Goal: Information Seeking & Learning: Find specific fact

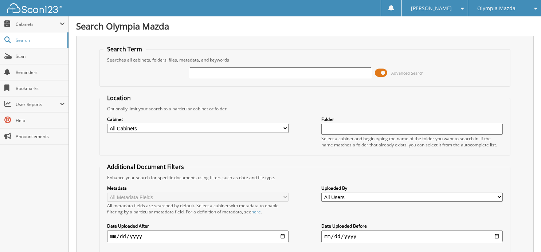
click at [200, 74] on input "text" at bounding box center [280, 72] width 181 height 11
type input "56839"
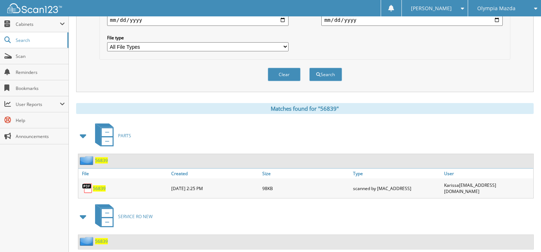
scroll to position [229, 0]
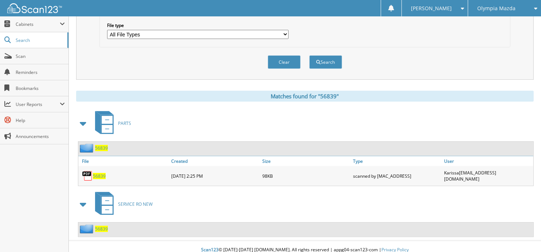
click at [100, 226] on span "56839" at bounding box center [101, 229] width 13 height 6
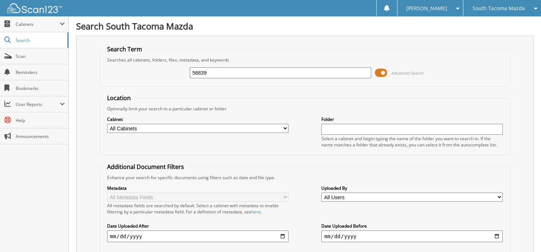
click at [212, 73] on input "56839" at bounding box center [280, 72] width 181 height 11
type input "5"
click at [234, 74] on input "text" at bounding box center [280, 72] width 181 height 11
type input "54725"
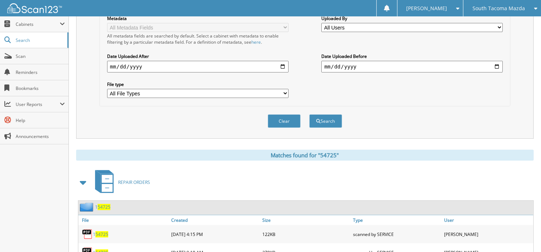
scroll to position [242, 0]
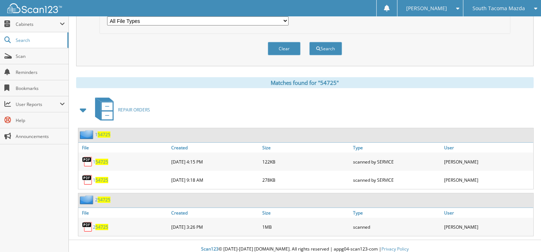
click at [126, 107] on span "REPAIR ORDERS" at bounding box center [134, 110] width 32 height 6
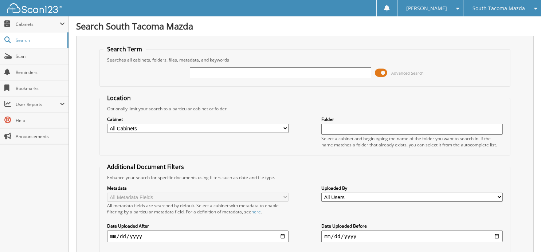
click at [208, 73] on input "text" at bounding box center [280, 72] width 181 height 11
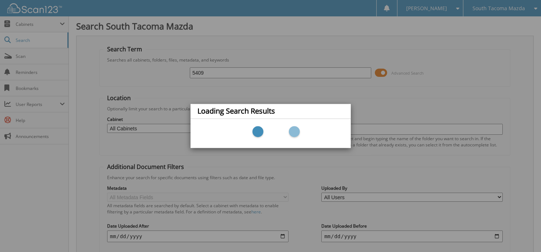
type input "54097"
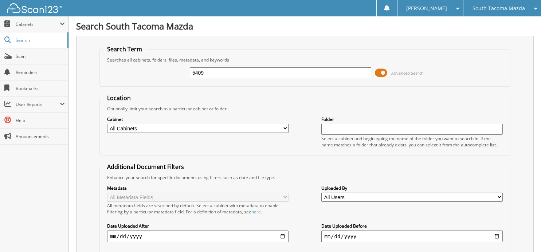
click at [255, 74] on input "5409" at bounding box center [280, 72] width 181 height 11
type input "54097"
drag, startPoint x: 166, startPoint y: 62, endPoint x: 155, endPoint y: 59, distance: 11.1
click at [155, 59] on fieldset "Search Term Searches all cabinets, folders, files, metadata, and keywords 54097…" at bounding box center [304, 66] width 411 height 42
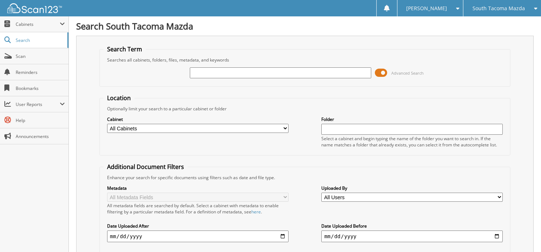
click at [212, 74] on input "text" at bounding box center [280, 72] width 181 height 11
type input "55666"
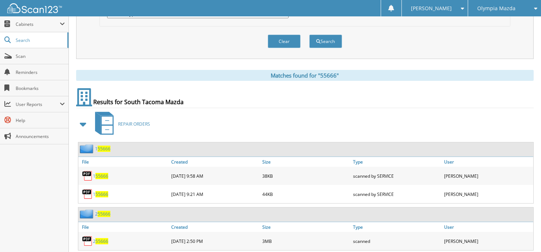
scroll to position [213, 0]
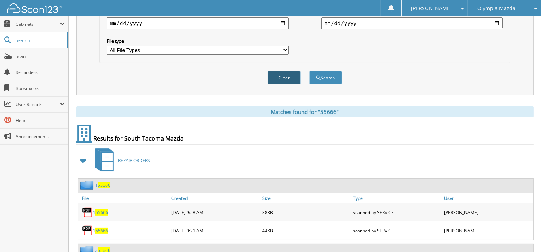
click at [278, 71] on button "Clear" at bounding box center [284, 77] width 33 height 13
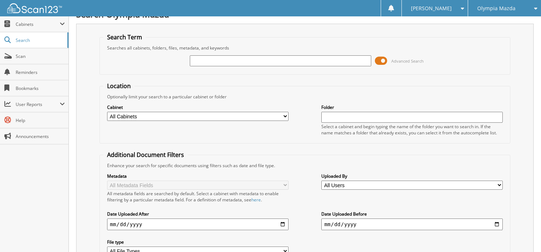
scroll to position [0, 0]
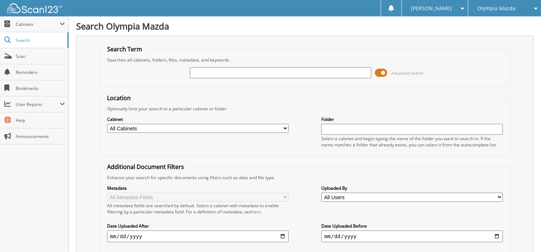
click at [254, 71] on input "text" at bounding box center [280, 72] width 181 height 11
type input "5"
type input "54981"
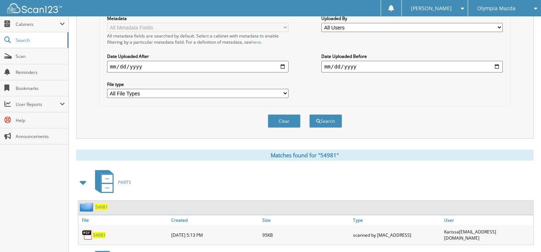
scroll to position [229, 0]
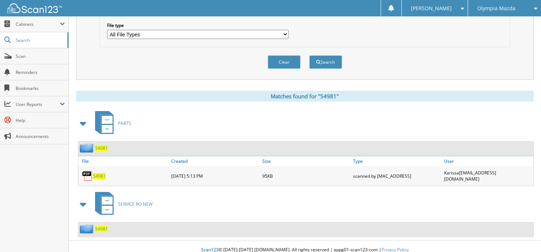
click at [106, 226] on span "54981" at bounding box center [101, 229] width 13 height 6
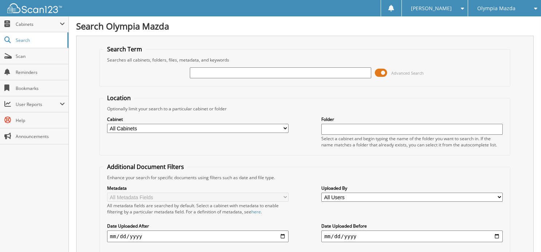
click at [233, 70] on input "text" at bounding box center [280, 72] width 181 height 11
type input "56963"
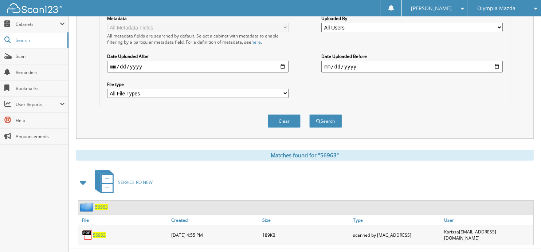
scroll to position [178, 0]
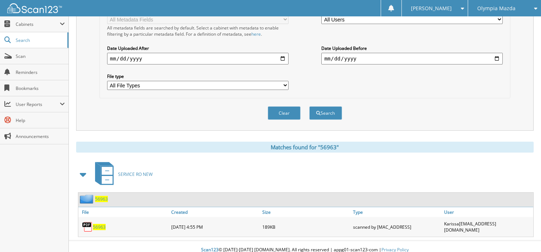
click at [100, 224] on span "56963" at bounding box center [99, 227] width 13 height 6
click at [85, 171] on span at bounding box center [83, 174] width 10 height 13
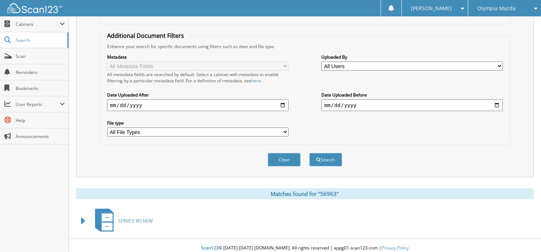
click at [141, 218] on span "SERVICE RO NEW" at bounding box center [135, 221] width 35 height 6
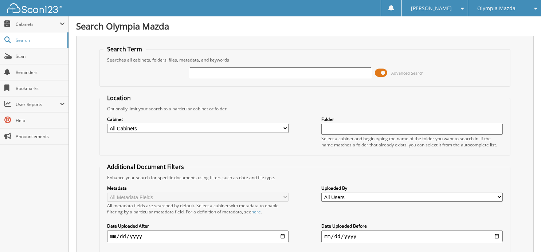
click at [206, 71] on input "text" at bounding box center [280, 72] width 181 height 11
type input "56513"
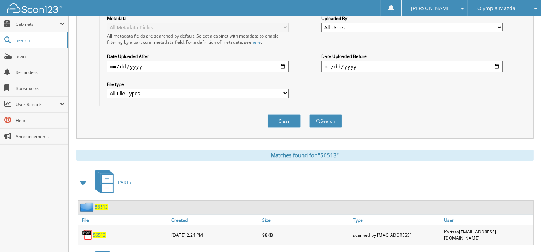
scroll to position [229, 0]
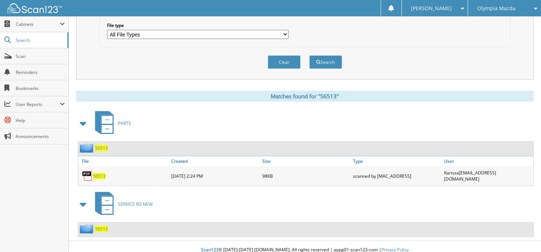
click at [99, 226] on span "56513" at bounding box center [101, 229] width 13 height 6
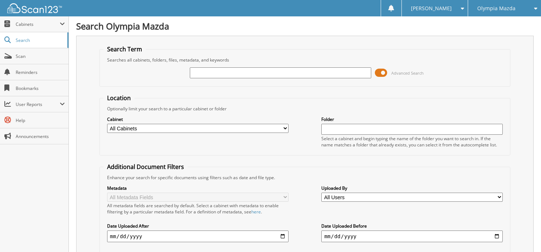
click at [219, 74] on input "text" at bounding box center [280, 72] width 181 height 11
type input "57108"
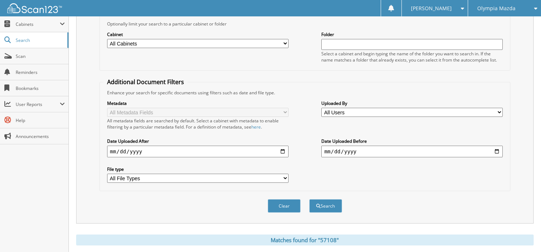
scroll to position [149, 0]
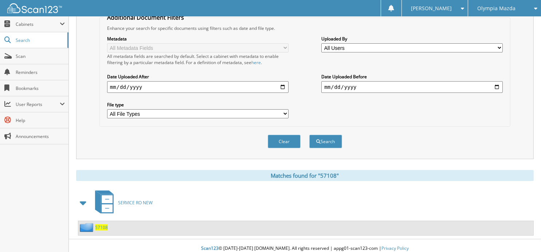
click at [105, 224] on span "57108" at bounding box center [101, 227] width 13 height 6
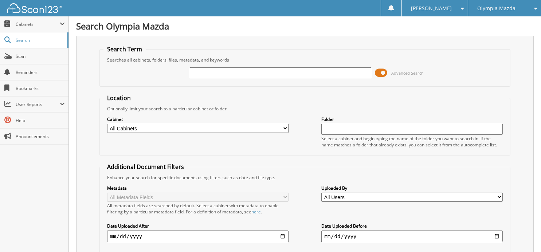
click at [242, 70] on input "text" at bounding box center [280, 72] width 181 height 11
type input "57144"
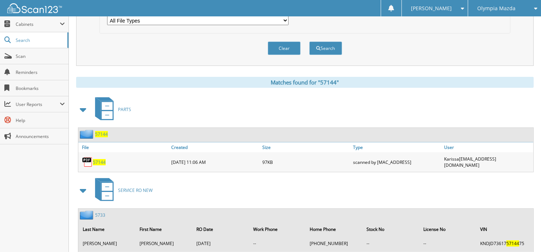
scroll to position [275, 0]
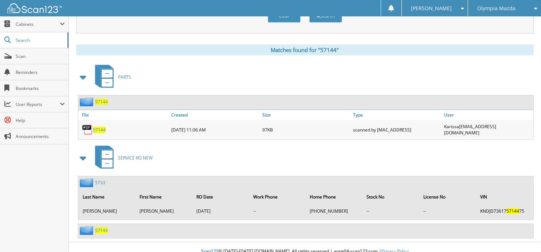
click at [83, 152] on span at bounding box center [83, 158] width 10 height 13
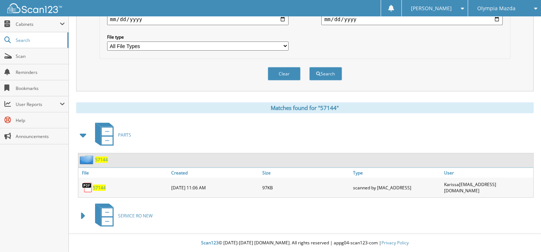
scroll to position [210, 0]
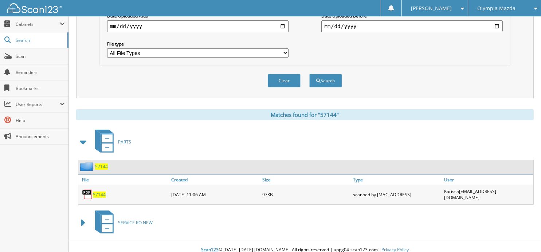
click at [96, 192] on span "57144" at bounding box center [99, 195] width 13 height 6
click at [96, 164] on span "57144" at bounding box center [101, 167] width 13 height 6
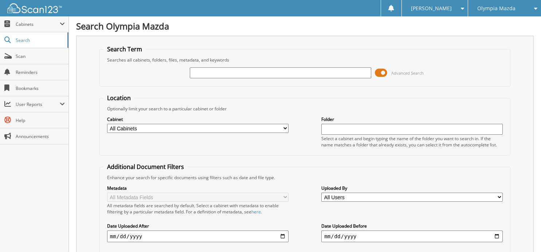
click at [208, 70] on input "text" at bounding box center [280, 72] width 181 height 11
type input "57144"
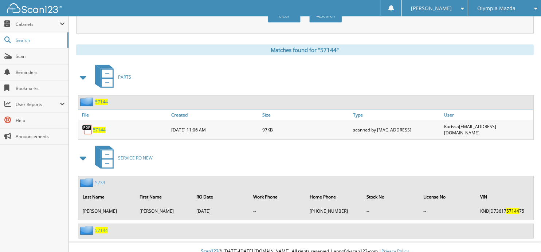
scroll to position [215, 0]
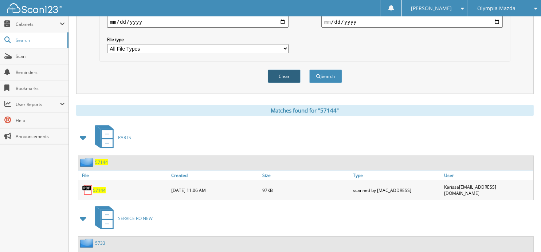
click at [285, 73] on button "Clear" at bounding box center [284, 76] width 33 height 13
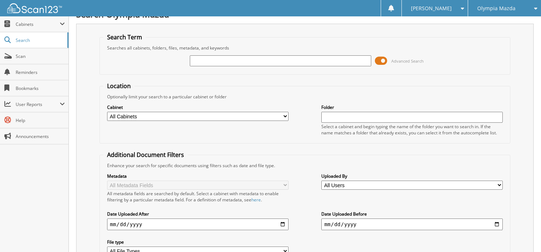
scroll to position [0, 0]
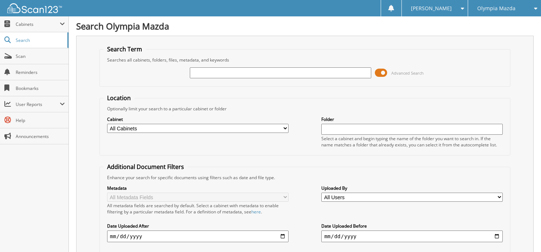
click at [242, 70] on input "text" at bounding box center [280, 72] width 181 height 11
type input "56231"
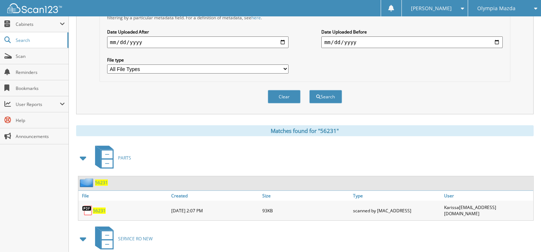
scroll to position [229, 0]
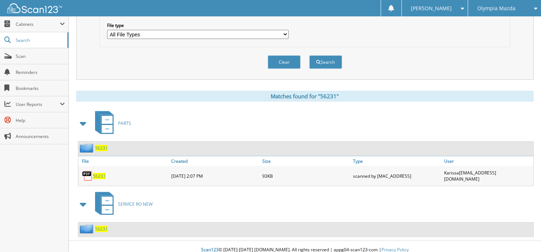
click at [97, 226] on span "56231" at bounding box center [101, 229] width 13 height 6
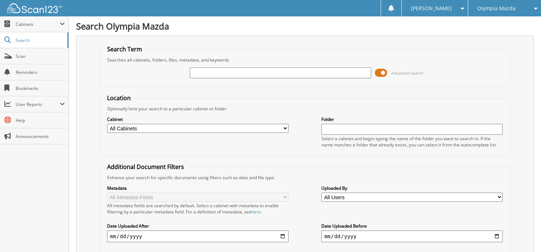
click at [273, 71] on input "text" at bounding box center [280, 72] width 181 height 11
type input "56839"
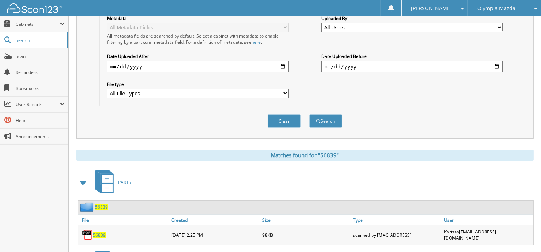
scroll to position [229, 0]
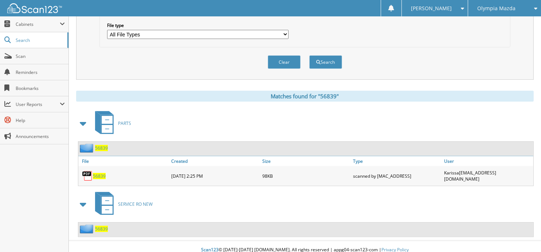
click at [102, 226] on span "56839" at bounding box center [101, 229] width 13 height 6
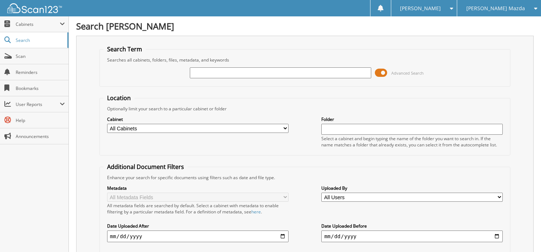
click at [206, 73] on input "text" at bounding box center [280, 72] width 181 height 11
type input "340505"
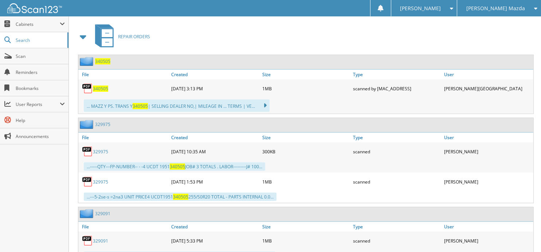
scroll to position [267, 0]
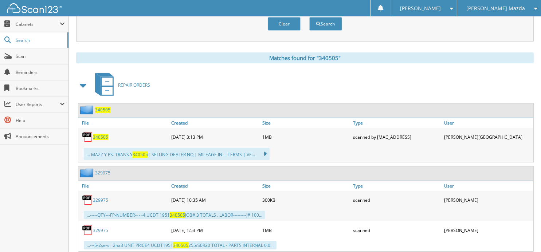
click at [99, 107] on span "340505" at bounding box center [102, 110] width 15 height 6
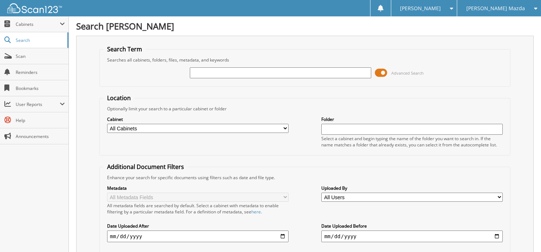
click at [254, 71] on input "text" at bounding box center [280, 72] width 181 height 11
type input "338690"
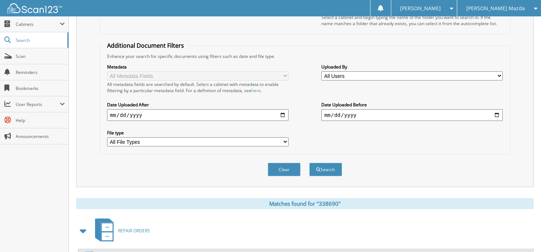
scroll to position [194, 0]
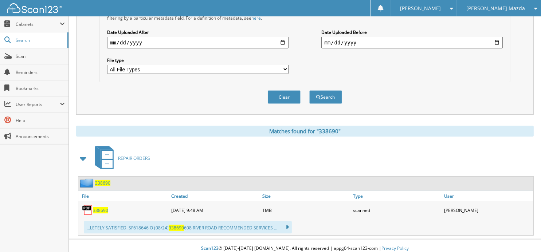
click at [104, 207] on span "338690" at bounding box center [100, 210] width 15 height 6
click at [284, 93] on button "Clear" at bounding box center [284, 96] width 33 height 13
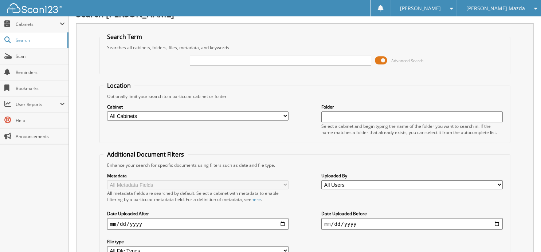
scroll to position [0, 0]
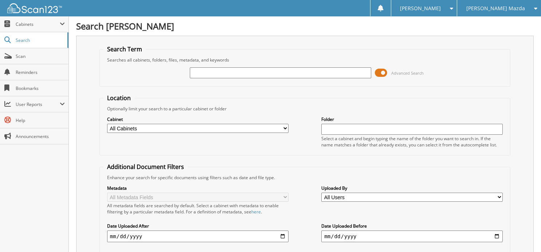
click at [263, 77] on input "text" at bounding box center [280, 72] width 181 height 11
type input "341854"
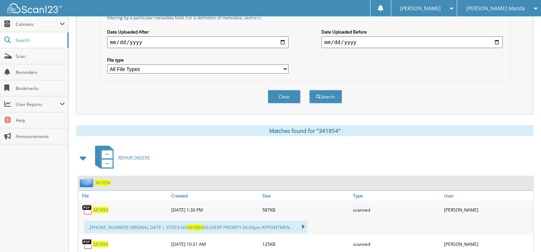
scroll to position [259, 0]
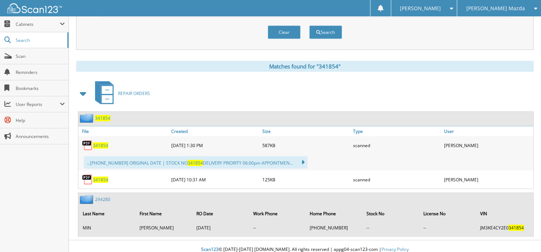
click at [99, 115] on span "341854" at bounding box center [102, 118] width 15 height 6
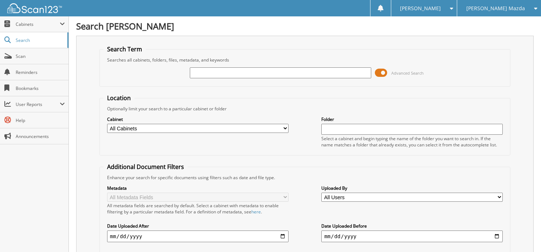
click at [268, 69] on input "text" at bounding box center [280, 72] width 181 height 11
type input "340891"
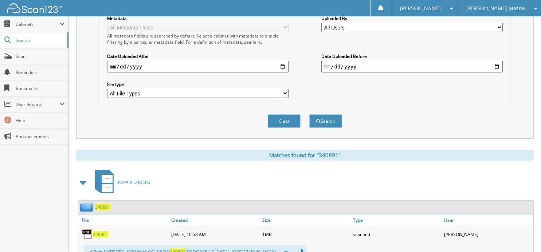
scroll to position [194, 0]
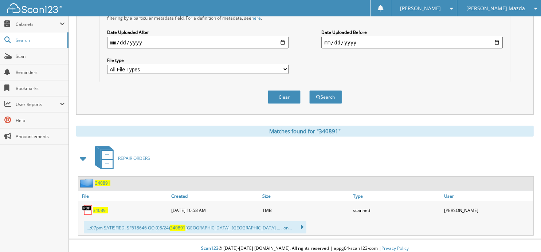
click at [106, 207] on span "340891" at bounding box center [100, 210] width 15 height 6
click at [280, 90] on button "Clear" at bounding box center [284, 96] width 33 height 13
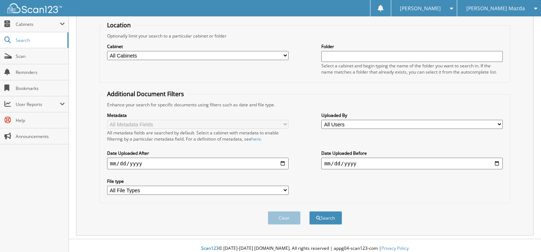
click at [495, 7] on span "[PERSON_NAME] Mazda" at bounding box center [495, 8] width 59 height 4
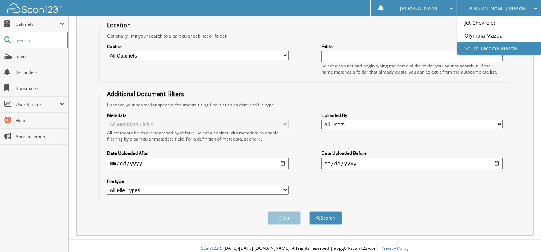
click at [488, 45] on link "South Tacoma Mazda" at bounding box center [499, 48] width 84 height 13
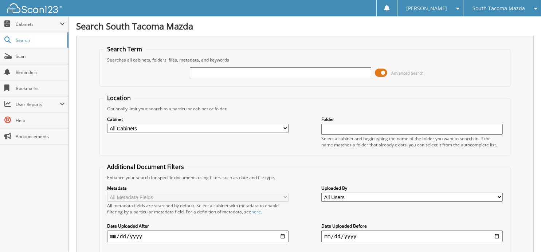
click at [242, 71] on input "text" at bounding box center [280, 72] width 181 height 11
type input "269404"
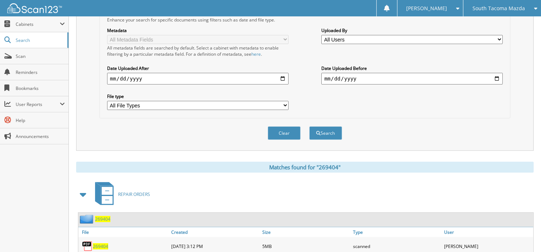
scroll to position [178, 0]
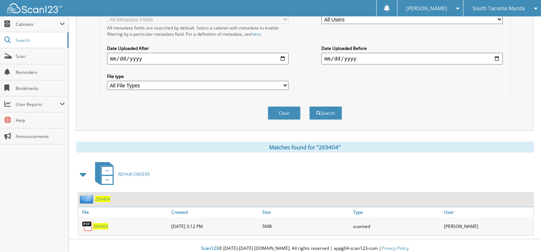
click at [104, 223] on span "269404" at bounding box center [100, 226] width 15 height 6
